Goal: Task Accomplishment & Management: Manage account settings

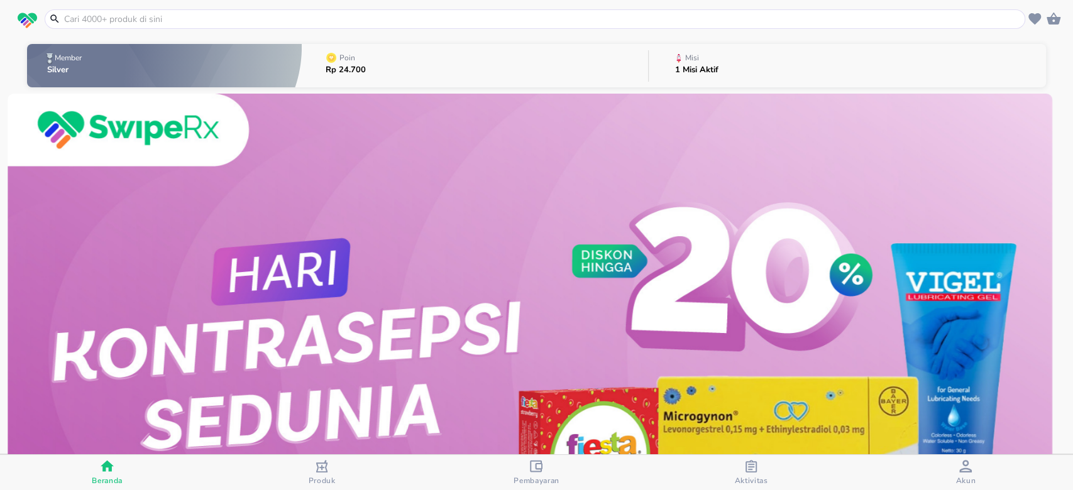
scroll to position [167, 0]
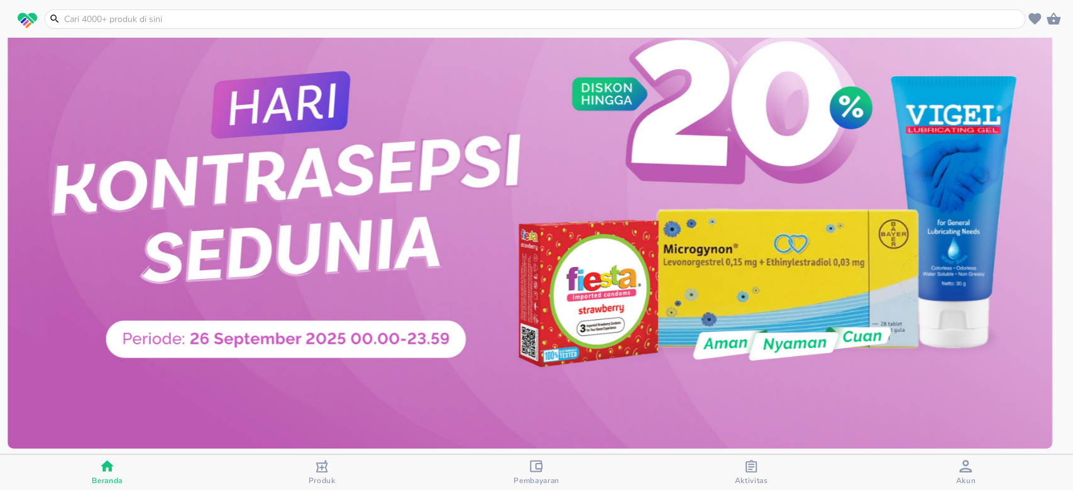
click at [319, 477] on span "Produk" at bounding box center [322, 481] width 27 height 10
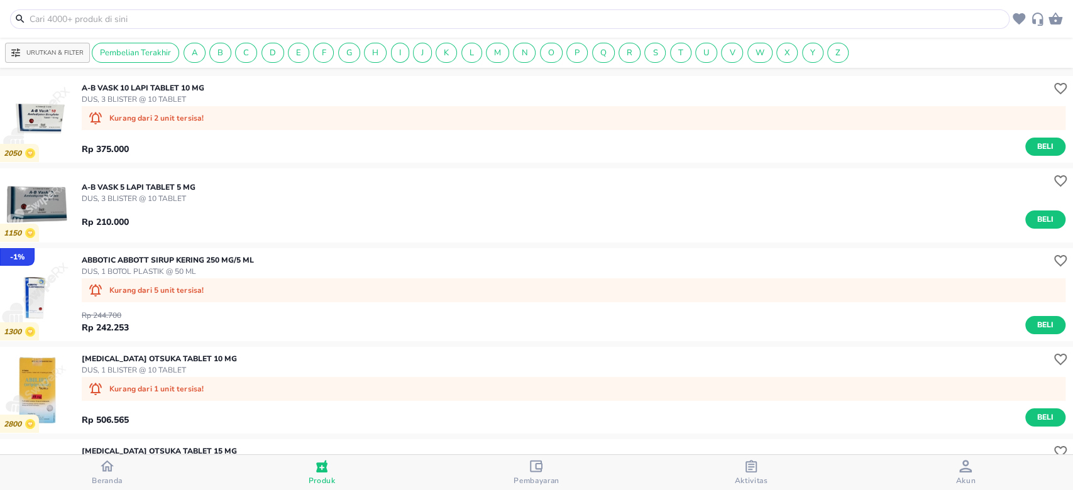
click at [739, 470] on div "Aktivitas" at bounding box center [750, 473] width 33 height 26
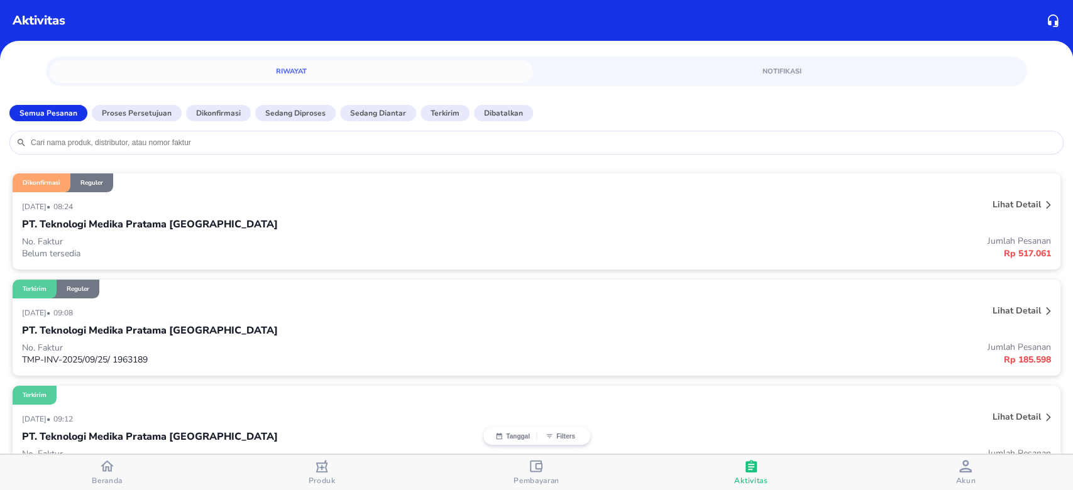
click at [145, 204] on div "[DATE] • 08:24" at bounding box center [322, 206] width 600 height 15
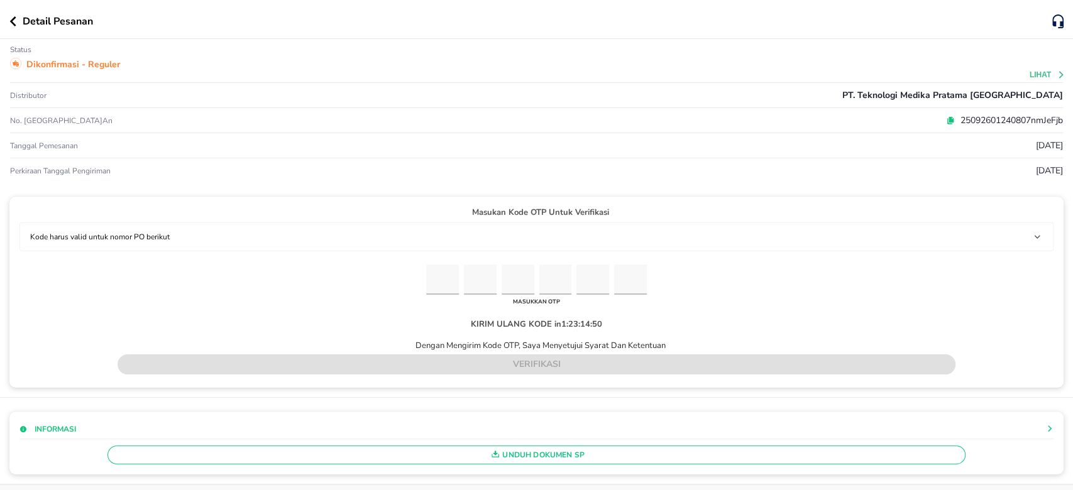
click at [433, 284] on input "Please enter OTP character 1" at bounding box center [442, 280] width 33 height 31
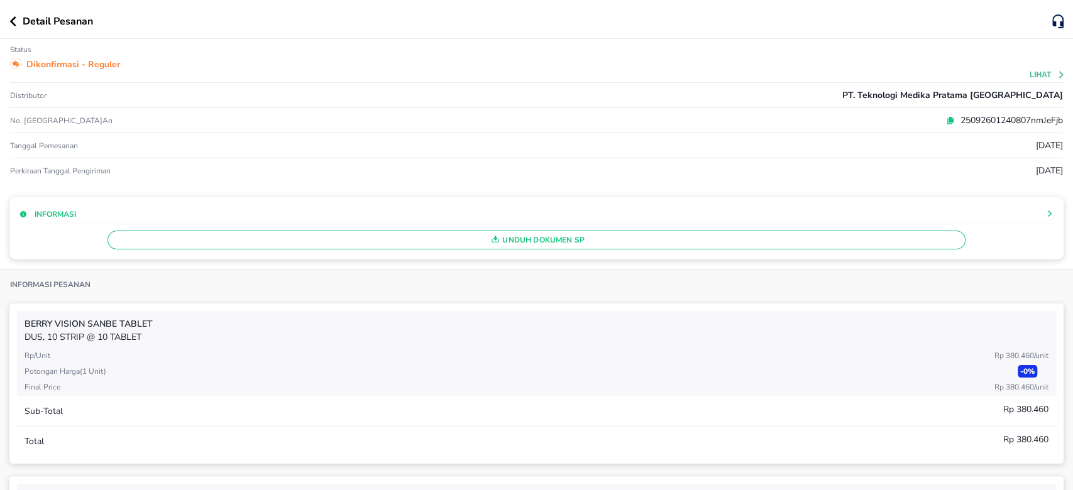
click at [16, 21] on icon "button" at bounding box center [12, 21] width 7 height 10
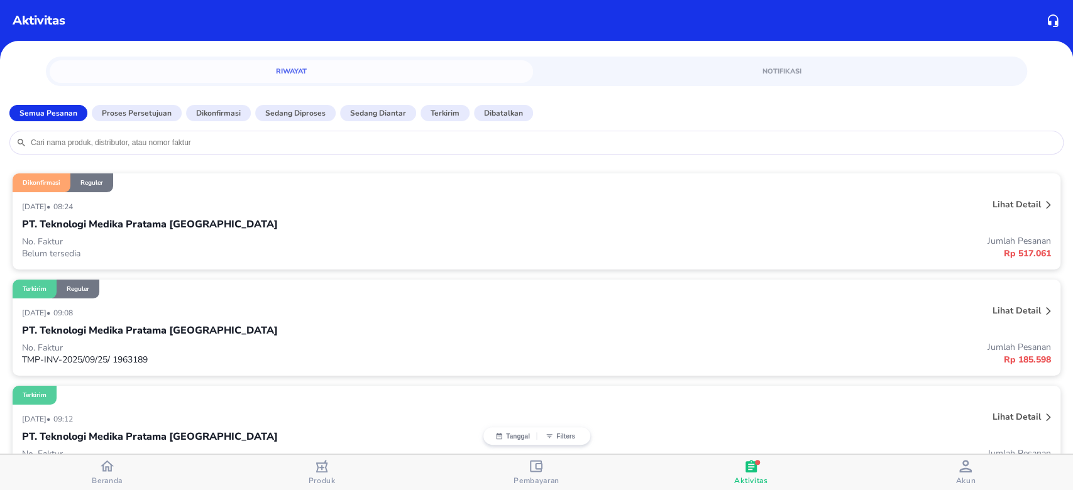
click at [189, 214] on div "PT. Teknologi Medika Pratama [GEOGRAPHIC_DATA]" at bounding box center [536, 224] width 1029 height 21
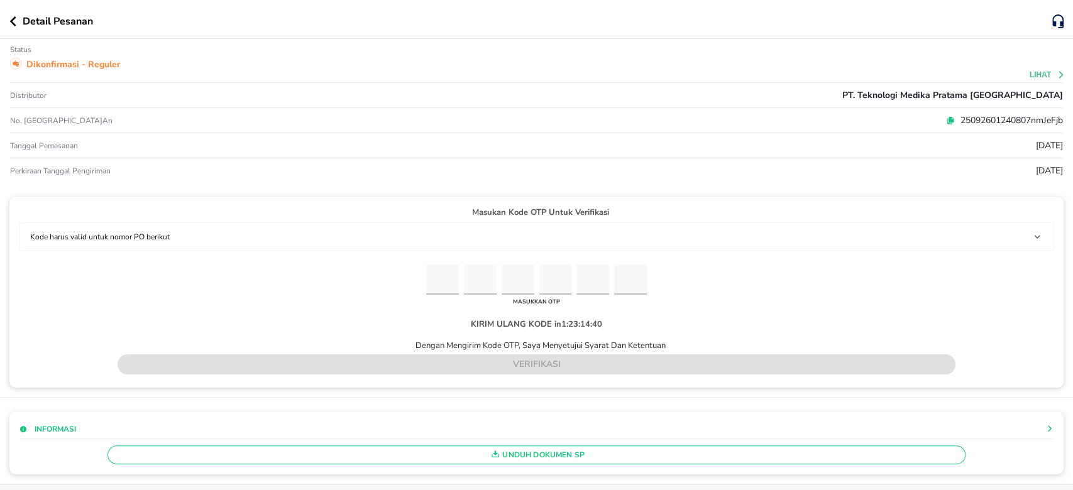
click at [439, 273] on input "Please enter OTP character 1" at bounding box center [442, 280] width 33 height 31
type input "8"
type input "9"
type input "8"
type input "7"
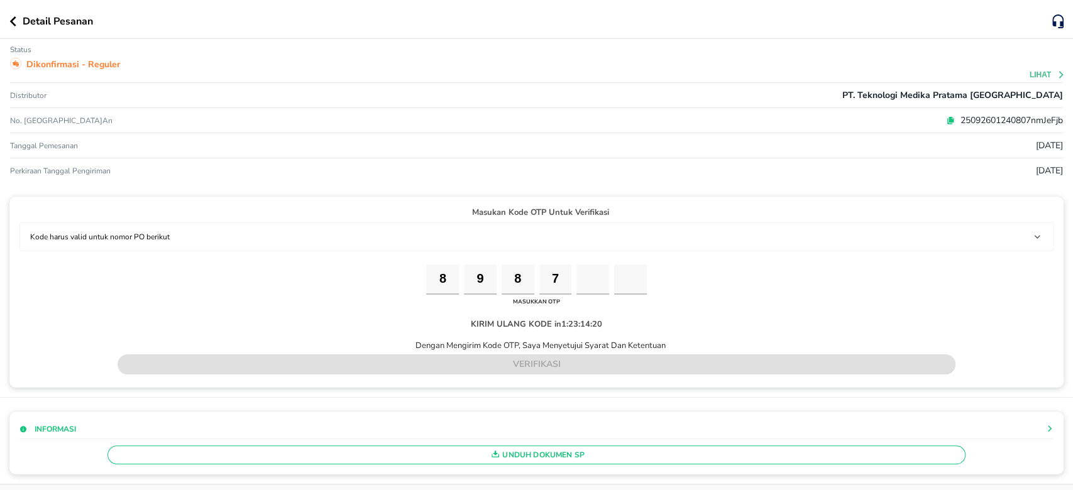
type input "0"
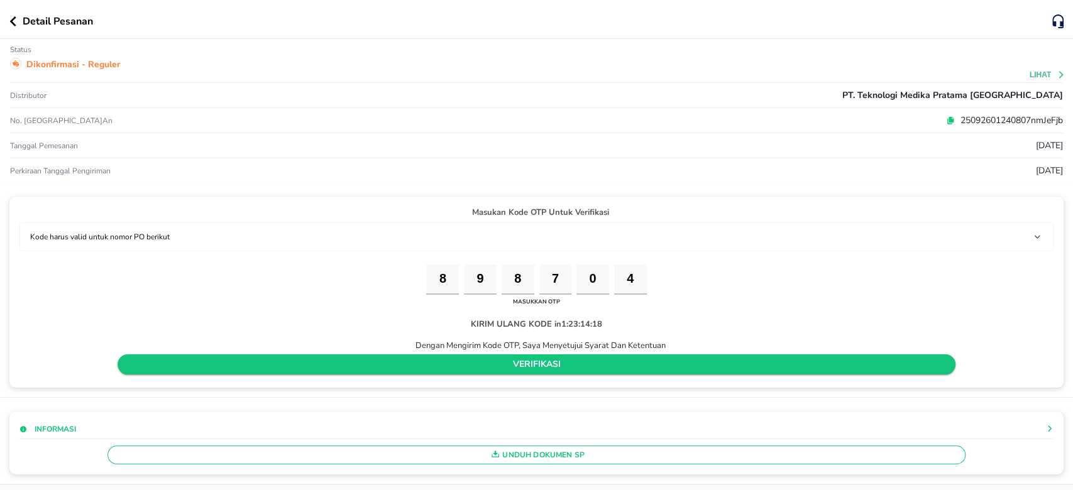
type input "4"
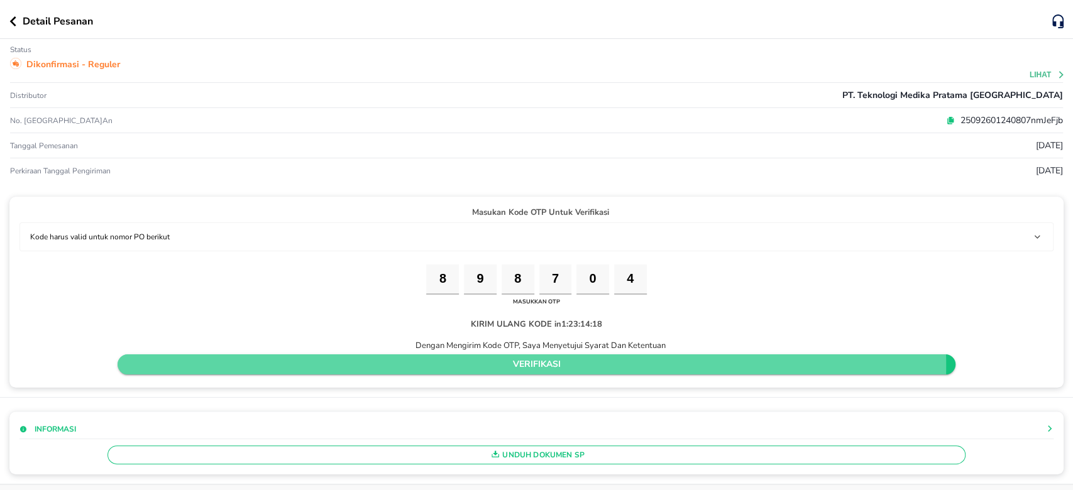
click at [507, 365] on span "verifikasi" at bounding box center [536, 365] width 817 height 16
